Goal: Check status: Check status

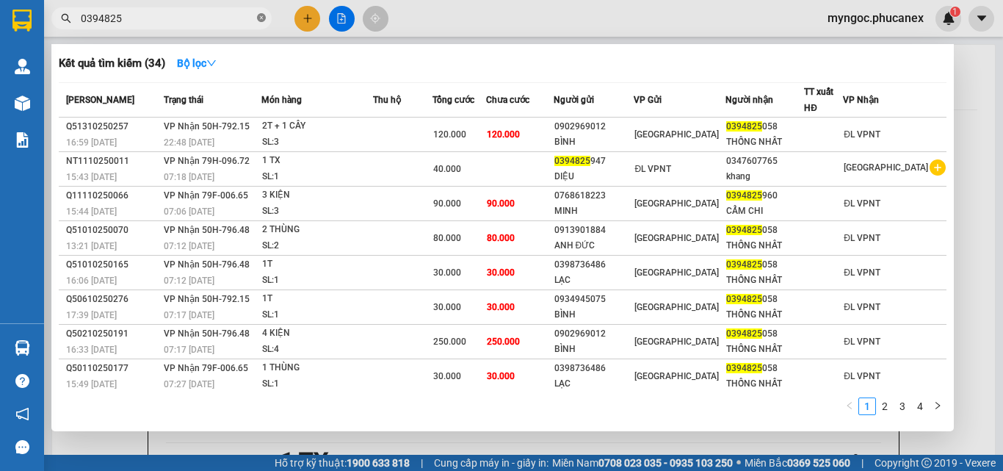
click at [265, 17] on icon "close-circle" at bounding box center [261, 17] width 9 height 9
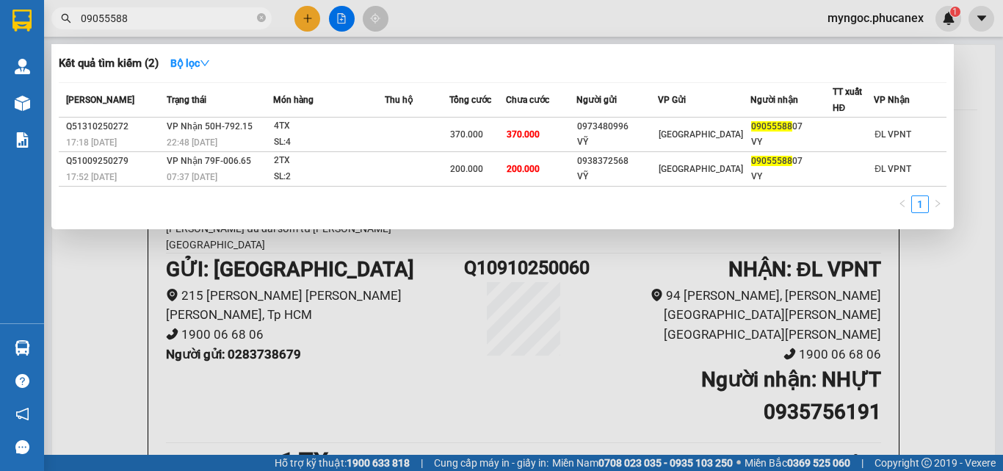
type input "09055588"
click at [262, 19] on icon "close-circle" at bounding box center [261, 17] width 9 height 9
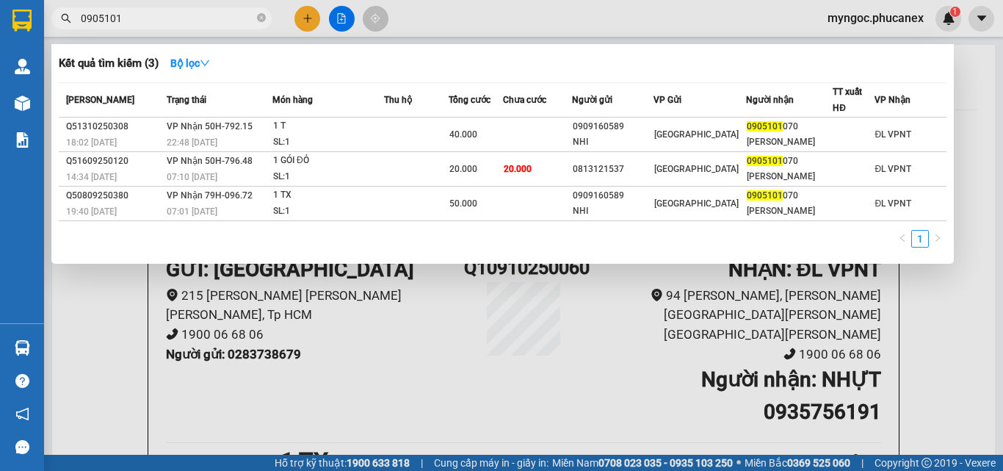
type input "0905101"
click at [260, 12] on span at bounding box center [261, 19] width 9 height 14
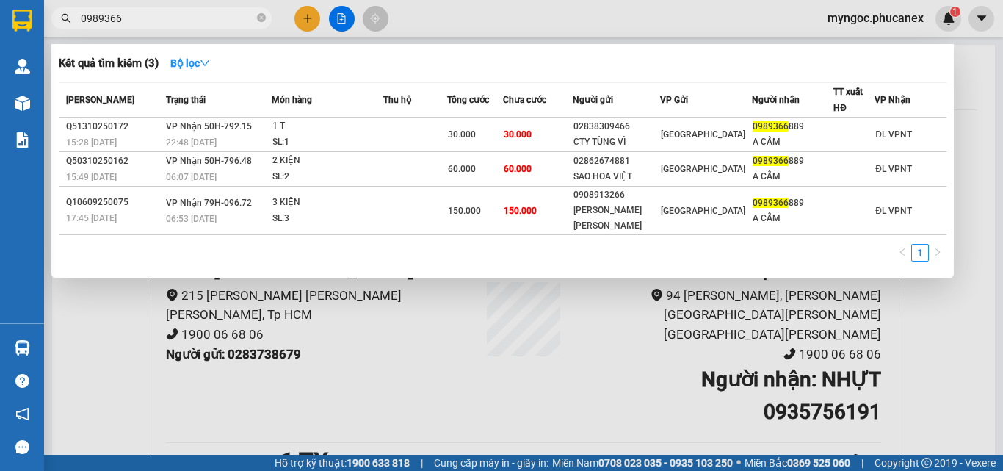
type input "0989366"
click at [256, 14] on span "0989366" at bounding box center [161, 18] width 220 height 22
click at [262, 17] on icon "close-circle" at bounding box center [261, 17] width 9 height 9
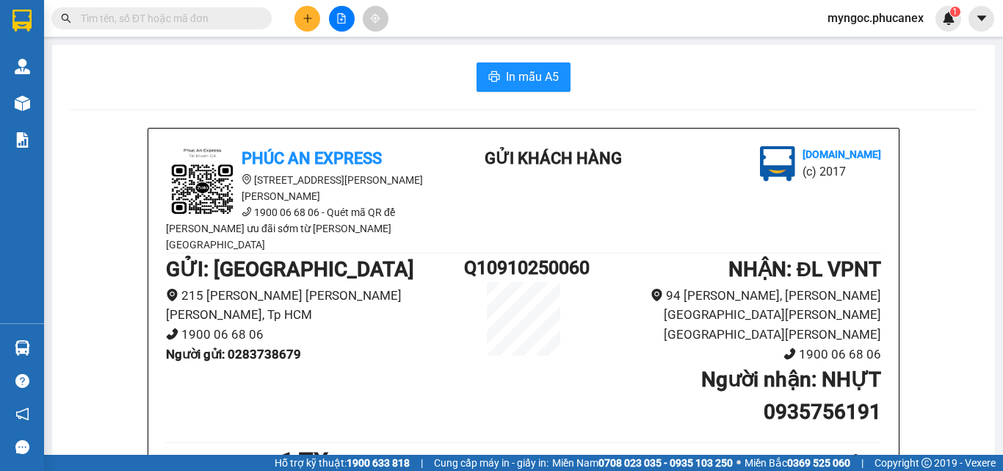
click at [190, 18] on input "text" at bounding box center [167, 18] width 173 height 16
paste input "901683456"
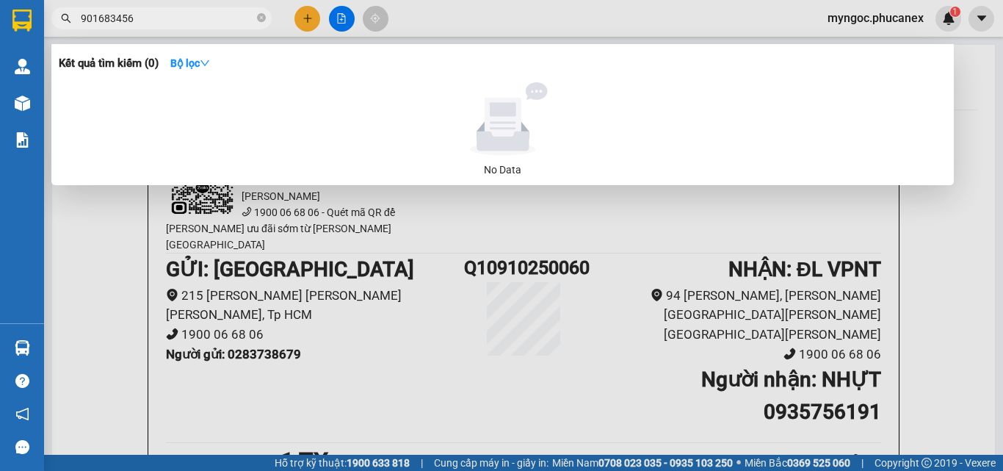
click at [82, 15] on input "901683456" at bounding box center [167, 18] width 173 height 16
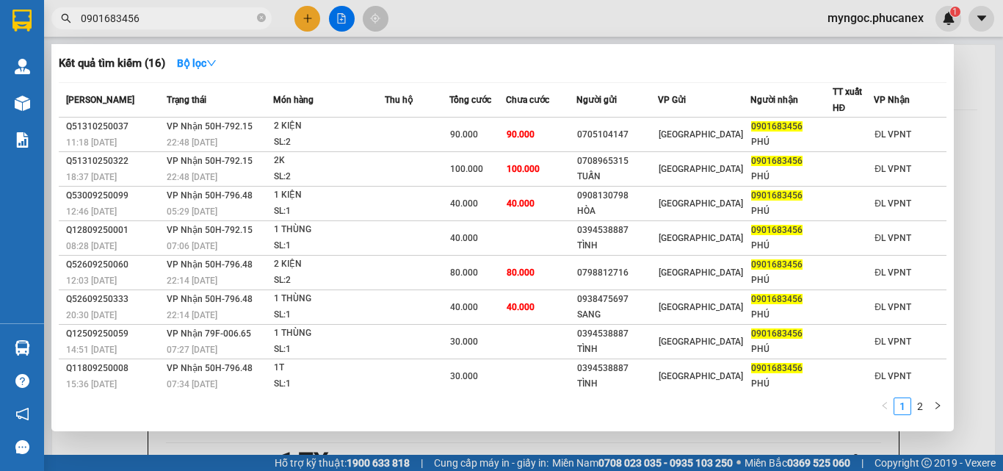
type input "0901683456"
